Goal: Task Accomplishment & Management: Manage account settings

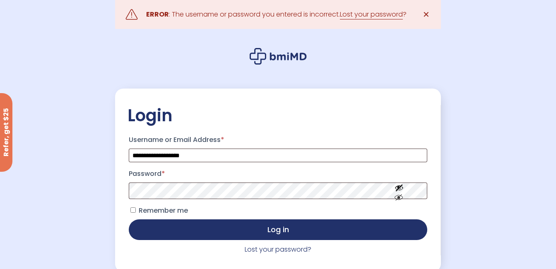
click at [180, 184] on p "Password *" at bounding box center [278, 183] width 301 height 34
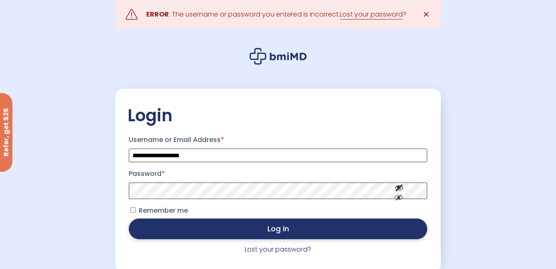
click at [218, 230] on button "Log in" at bounding box center [278, 229] width 298 height 21
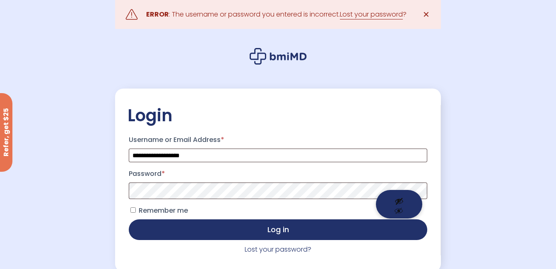
click at [399, 213] on button "Show password" at bounding box center [399, 204] width 46 height 29
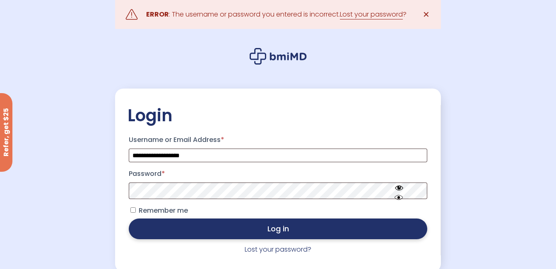
click at [273, 229] on button "Log in" at bounding box center [278, 229] width 298 height 21
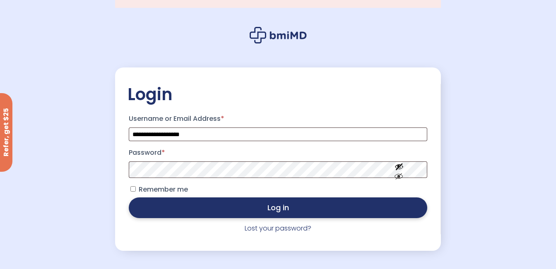
scroll to position [41, 0]
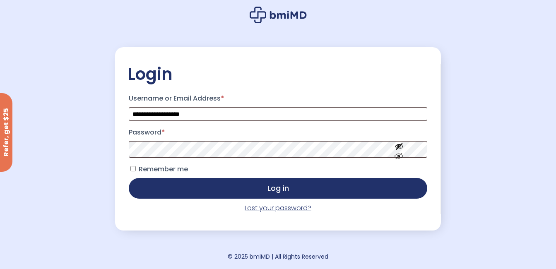
click at [276, 210] on link "Lost your password?" at bounding box center [278, 208] width 67 height 10
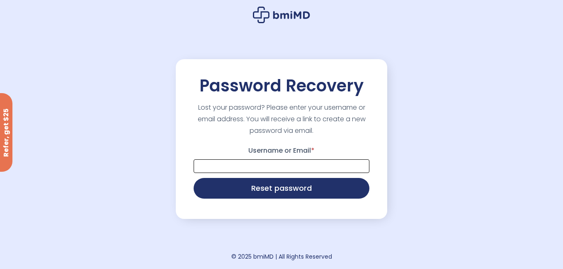
click at [283, 171] on input "Username or Email *" at bounding box center [281, 167] width 176 height 14
type input "**********"
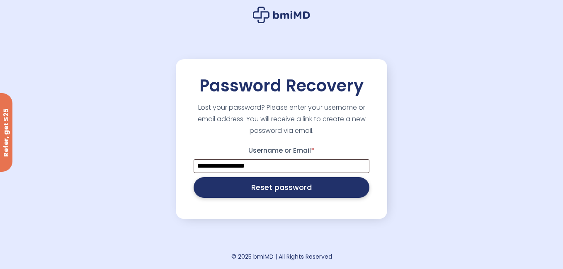
click at [290, 187] on button "Reset password" at bounding box center [281, 187] width 176 height 21
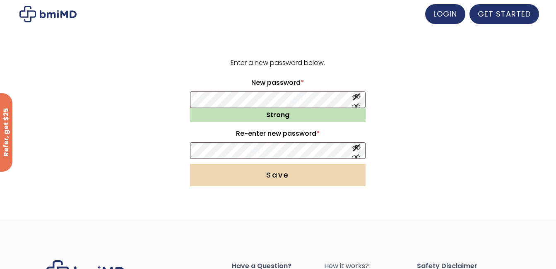
click at [252, 174] on button "Save" at bounding box center [278, 175] width 176 height 22
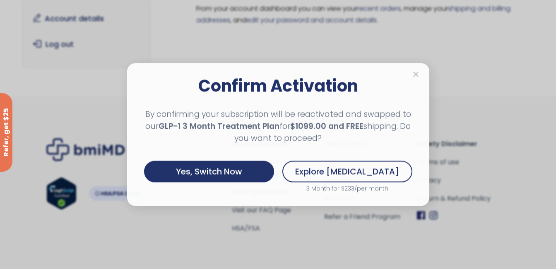
click at [419, 74] on div "Confirm Activation By confirming your subscription will be reactivated and swap…" at bounding box center [278, 135] width 285 height 126
click at [414, 75] on icon at bounding box center [416, 74] width 6 height 8
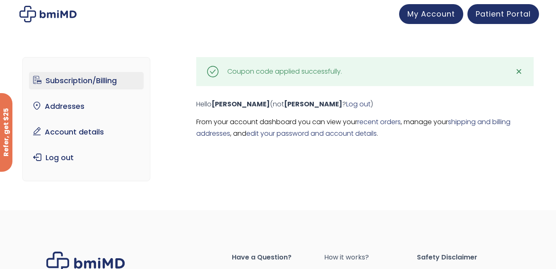
click at [102, 81] on link "Subscription/Billing" at bounding box center [86, 80] width 115 height 17
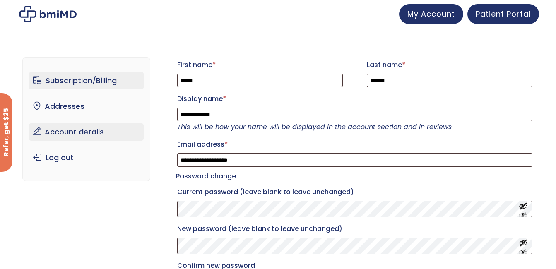
click at [68, 77] on link "Subscription/Billing" at bounding box center [86, 80] width 115 height 17
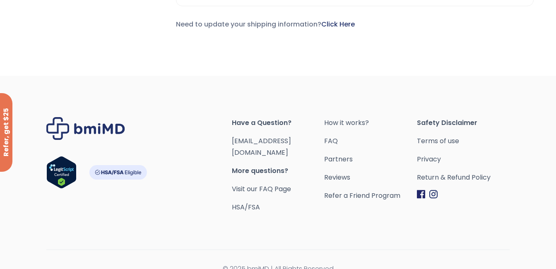
scroll to position [348, 0]
